Goal: Check status: Check status

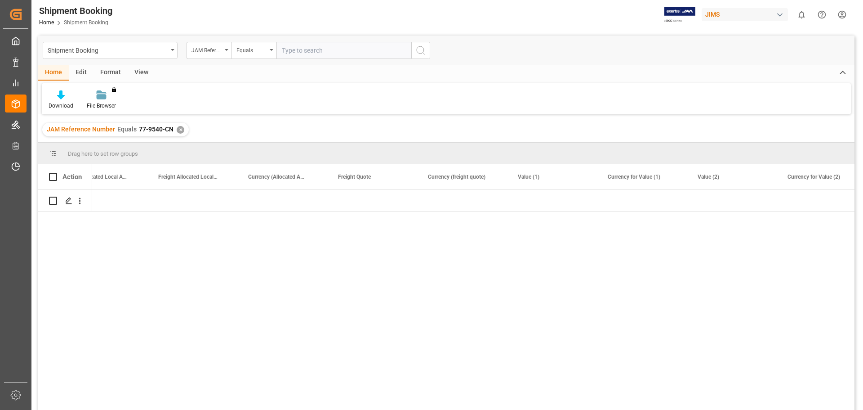
scroll to position [0, 1833]
click at [177, 130] on div "✕" at bounding box center [181, 130] width 8 height 8
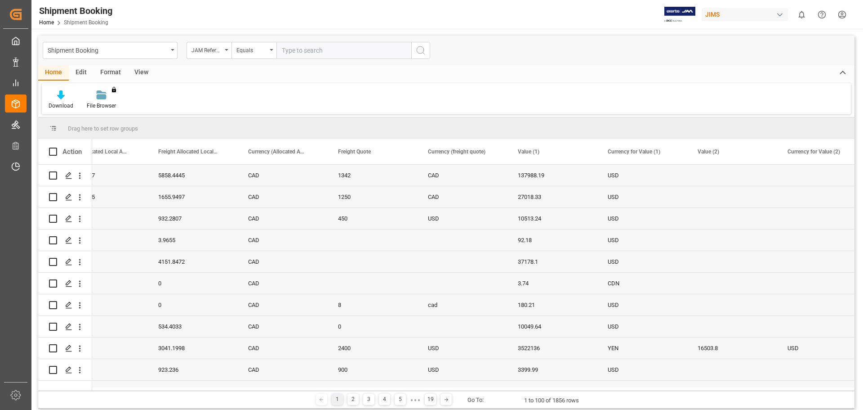
click at [310, 51] on input "text" at bounding box center [344, 50] width 135 height 17
paste input "77-10488-US"
type input "77-10488-US"
click at [411, 52] on button "search button" at bounding box center [420, 50] width 19 height 17
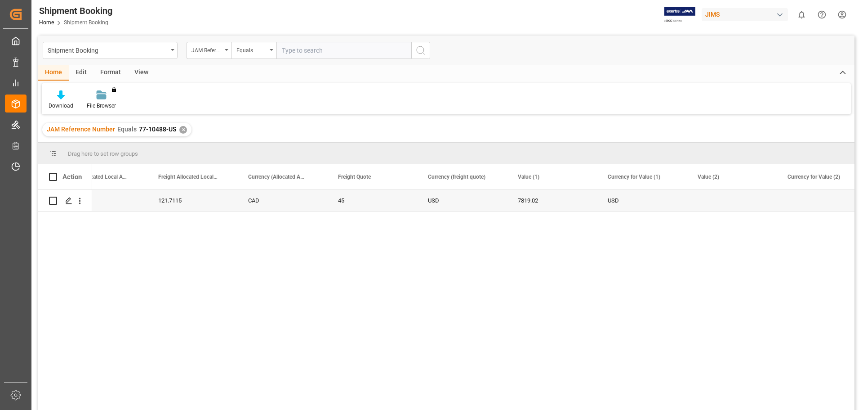
click at [182, 133] on div "✕" at bounding box center [183, 130] width 8 height 8
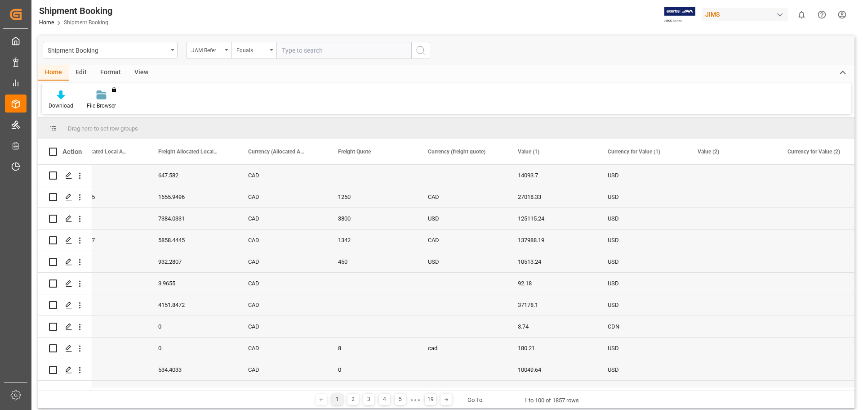
click at [330, 55] on input "text" at bounding box center [344, 50] width 135 height 17
paste input "77-10488-US"
type input "77-10488-US"
click at [423, 53] on circle "search button" at bounding box center [420, 49] width 7 height 7
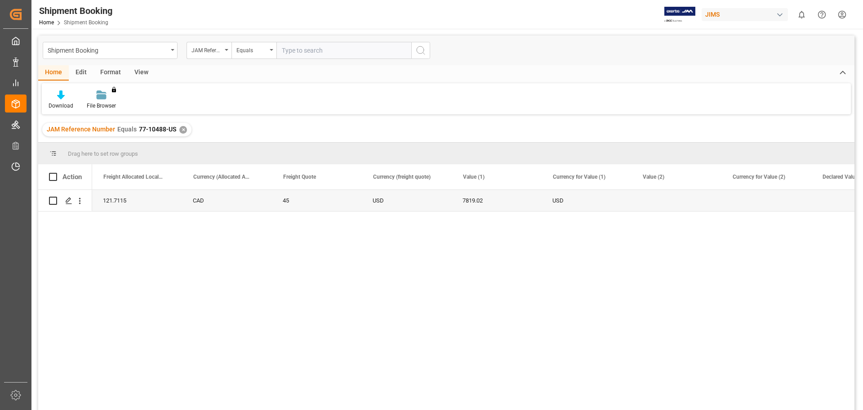
scroll to position [0, 1888]
click at [183, 131] on div "JAM Reference Number Equals 77-10488-US ✕" at bounding box center [116, 129] width 149 height 13
click at [183, 131] on div "✕" at bounding box center [183, 130] width 8 height 8
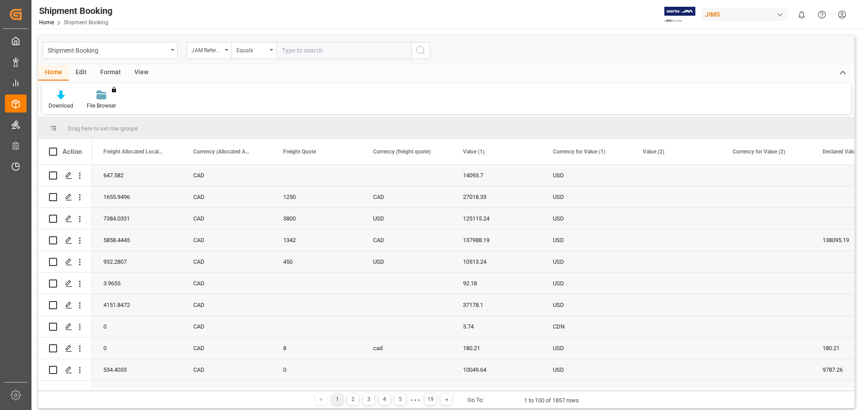
click at [320, 52] on input "text" at bounding box center [344, 50] width 135 height 17
paste input "77-9606-CN"
type input "77-9606-CN"
click at [421, 49] on icon "search button" at bounding box center [421, 50] width 11 height 11
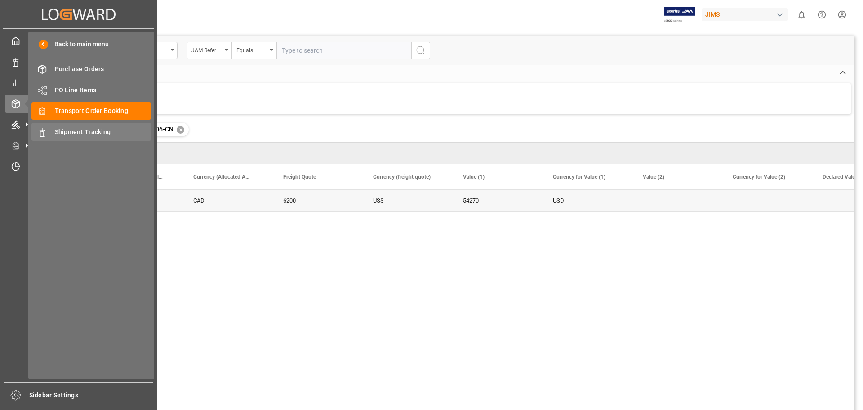
click at [103, 133] on span "Shipment Tracking" at bounding box center [103, 131] width 97 height 9
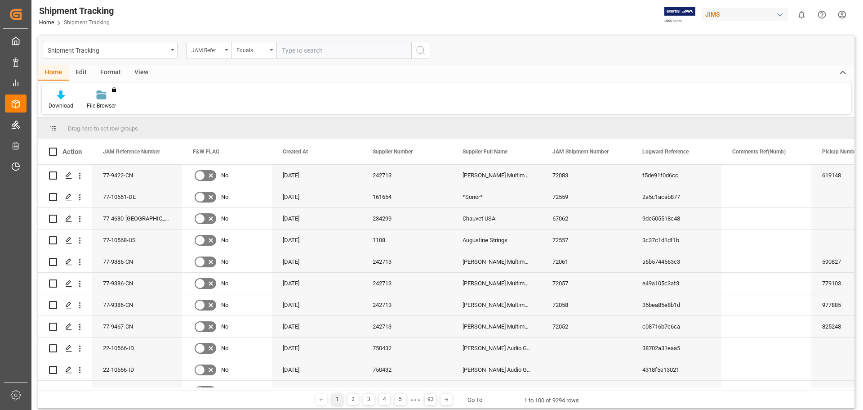
click at [335, 51] on input "text" at bounding box center [344, 50] width 135 height 17
paste input "77-9606-CN"
type input "77-9606-CN"
click at [412, 55] on button "search button" at bounding box center [420, 50] width 19 height 17
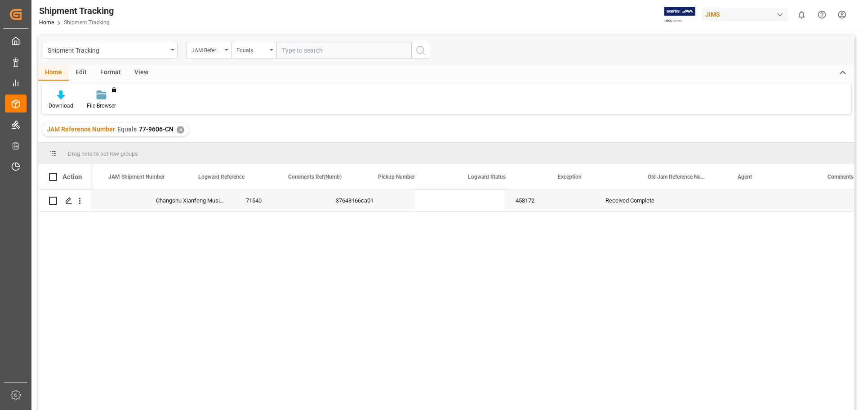
scroll to position [0, 457]
click at [414, 299] on div "Changshu Xianfeng Musical Instrument Co. 71540 37648166ca01 458172 Received Com…" at bounding box center [473, 303] width 763 height 226
